Goal: Find specific page/section: Find specific page/section

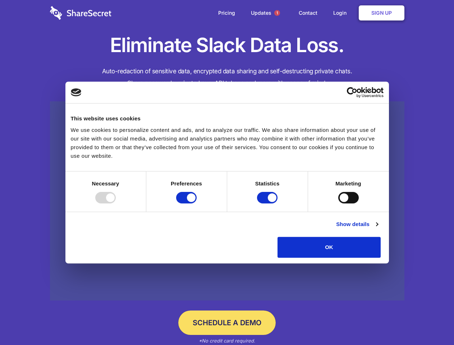
click at [116, 203] on div at bounding box center [105, 197] width 20 height 11
click at [196, 203] on input "Preferences" at bounding box center [186, 197] width 20 height 11
checkbox input "false"
click at [268, 203] on input "Statistics" at bounding box center [267, 197] width 20 height 11
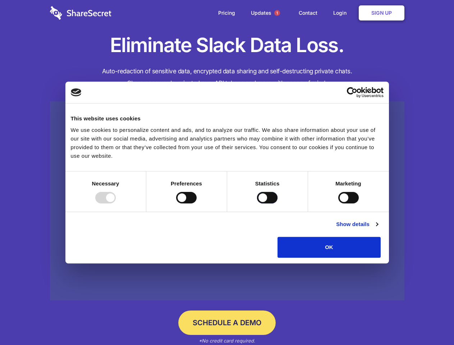
checkbox input "false"
click at [338, 203] on input "Marketing" at bounding box center [348, 197] width 20 height 11
checkbox input "true"
click at [377, 228] on link "Show details" at bounding box center [357, 224] width 42 height 9
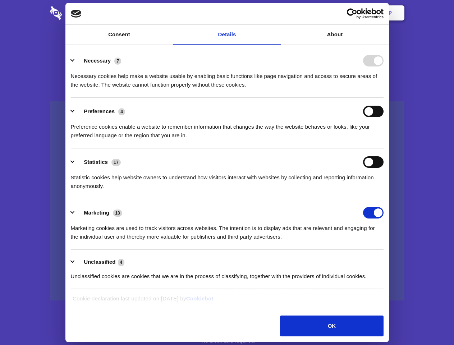
click at [383, 98] on li "Necessary 7 Necessary cookies help make a website usable by enabling basic func…" at bounding box center [227, 72] width 312 height 51
click at [276, 13] on span "1" at bounding box center [277, 13] width 6 height 6
